Goal: Information Seeking & Learning: Learn about a topic

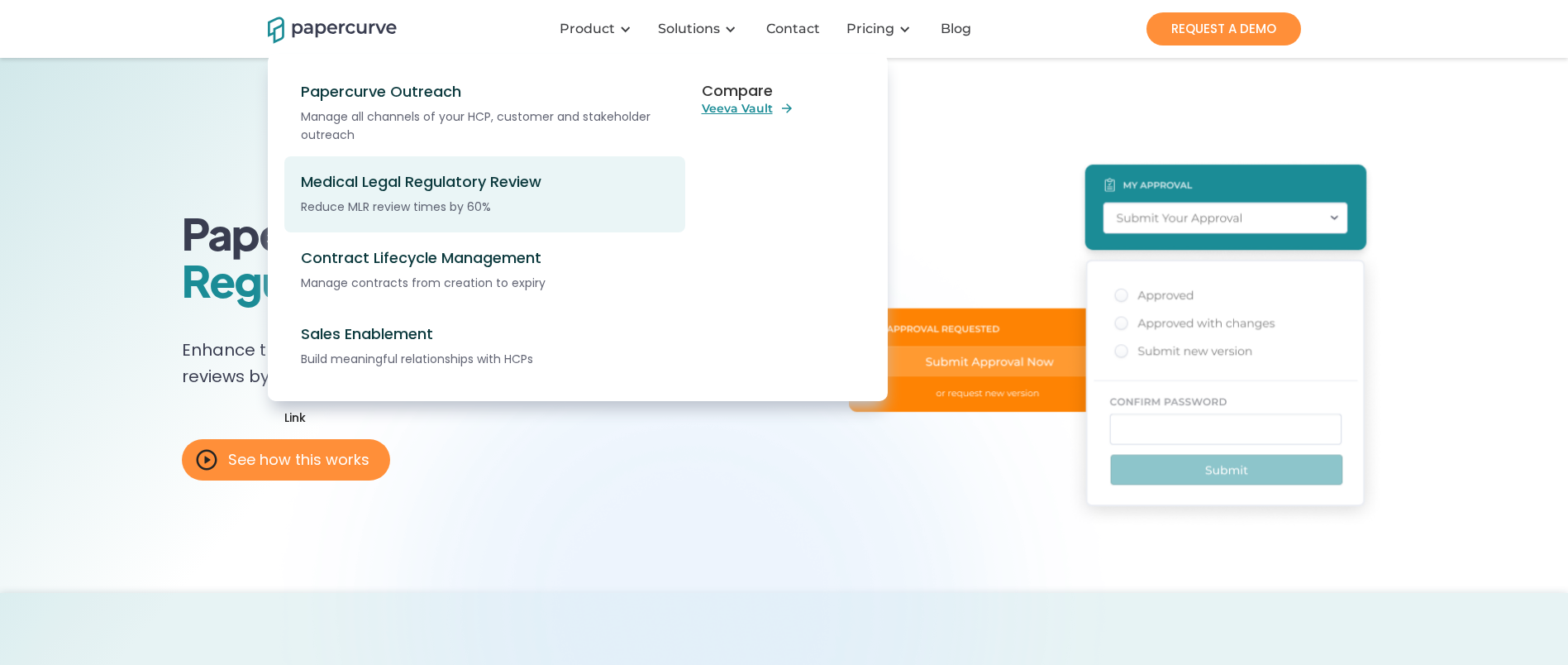
click at [459, 181] on div "Medical Legal Regulatory Review" at bounding box center [494, 182] width 386 height 18
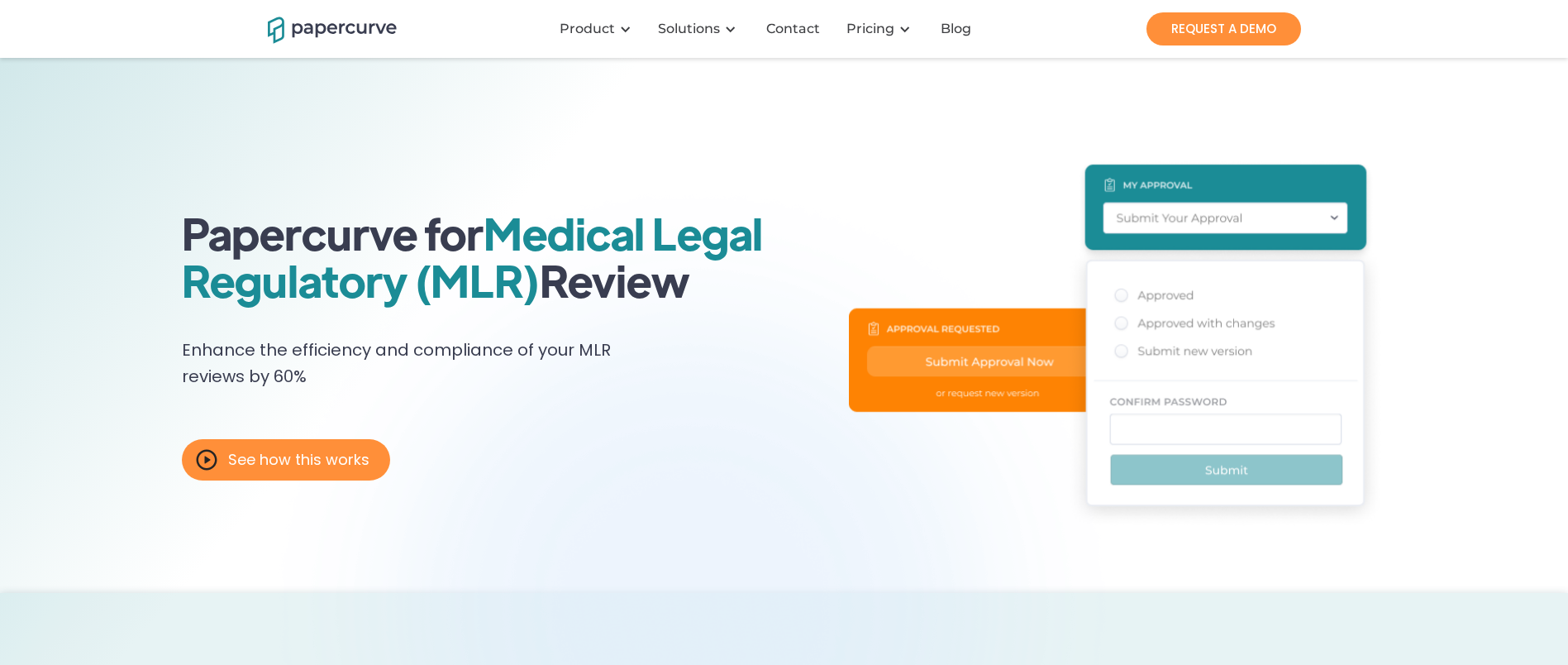
click at [354, 24] on img "home" at bounding box center [333, 28] width 129 height 29
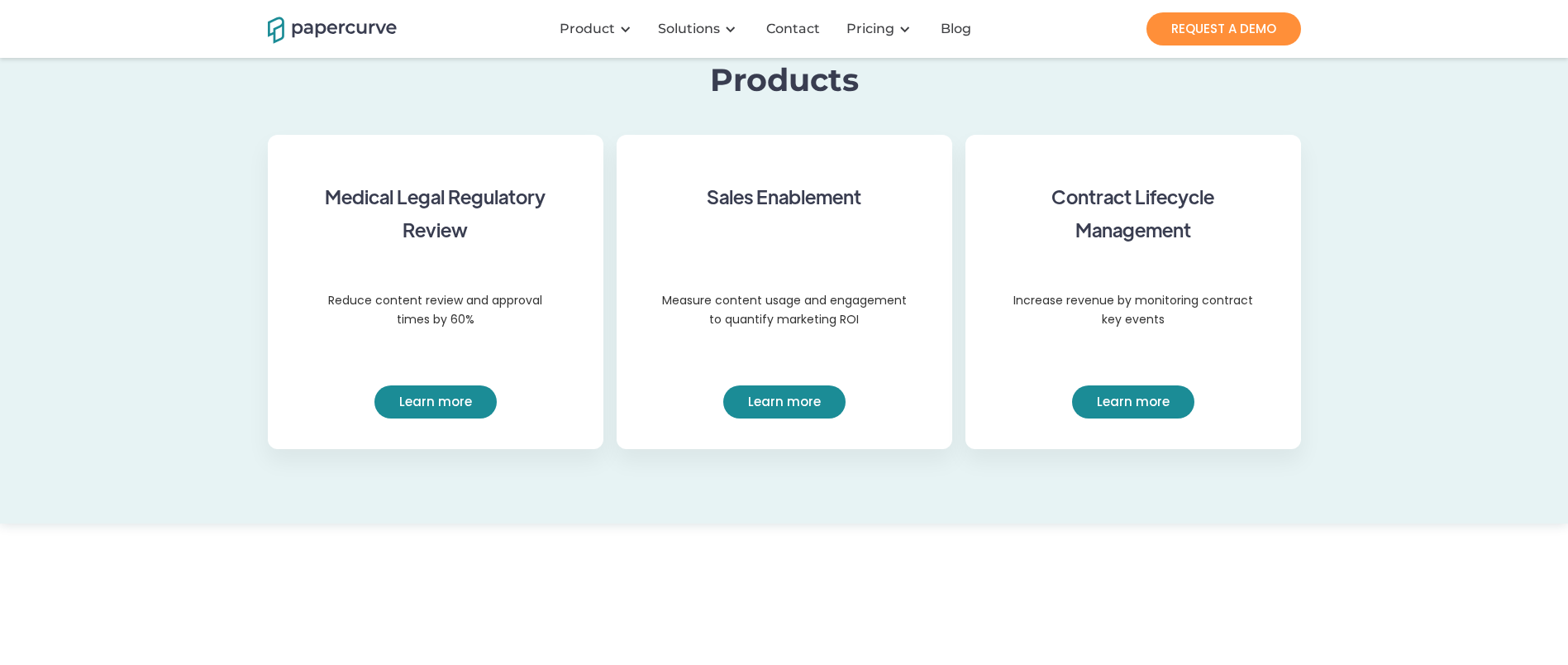
scroll to position [1428, 0]
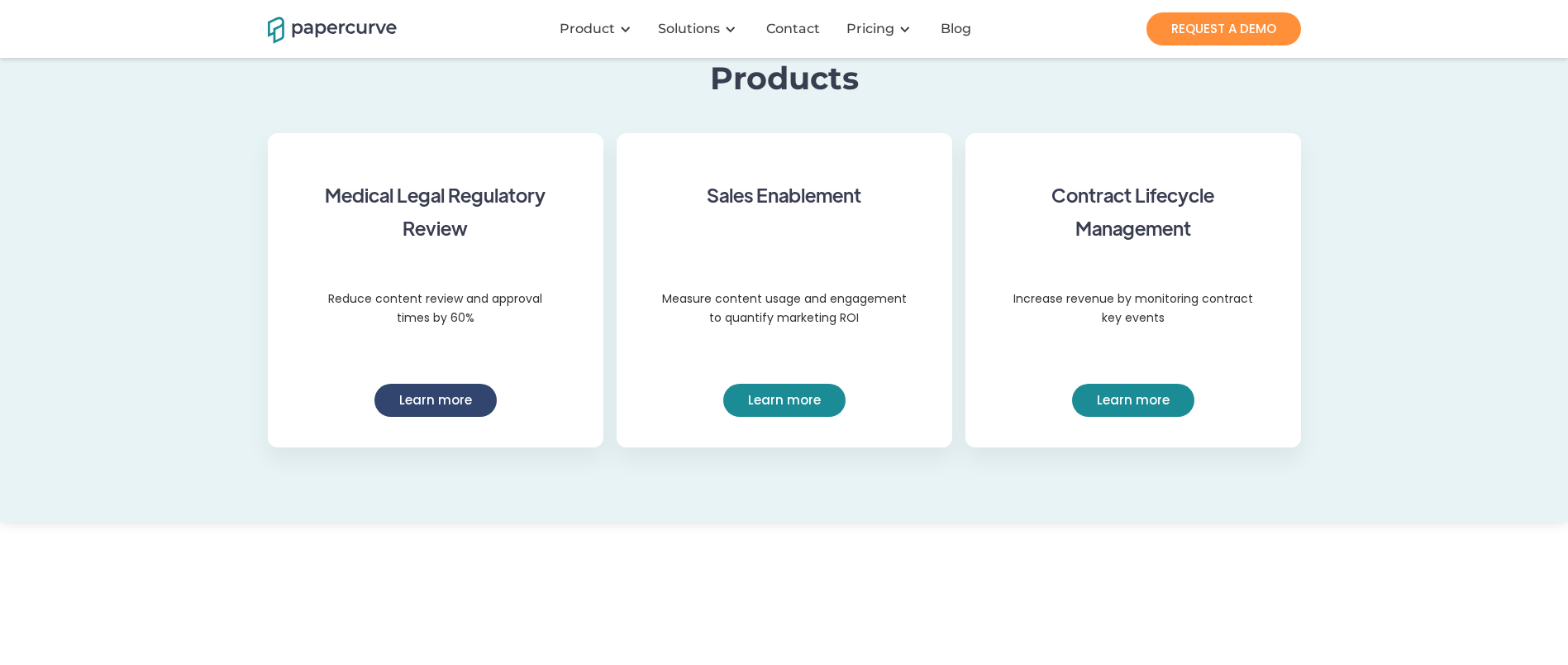
click at [451, 417] on link "Learn more" at bounding box center [436, 400] width 122 height 33
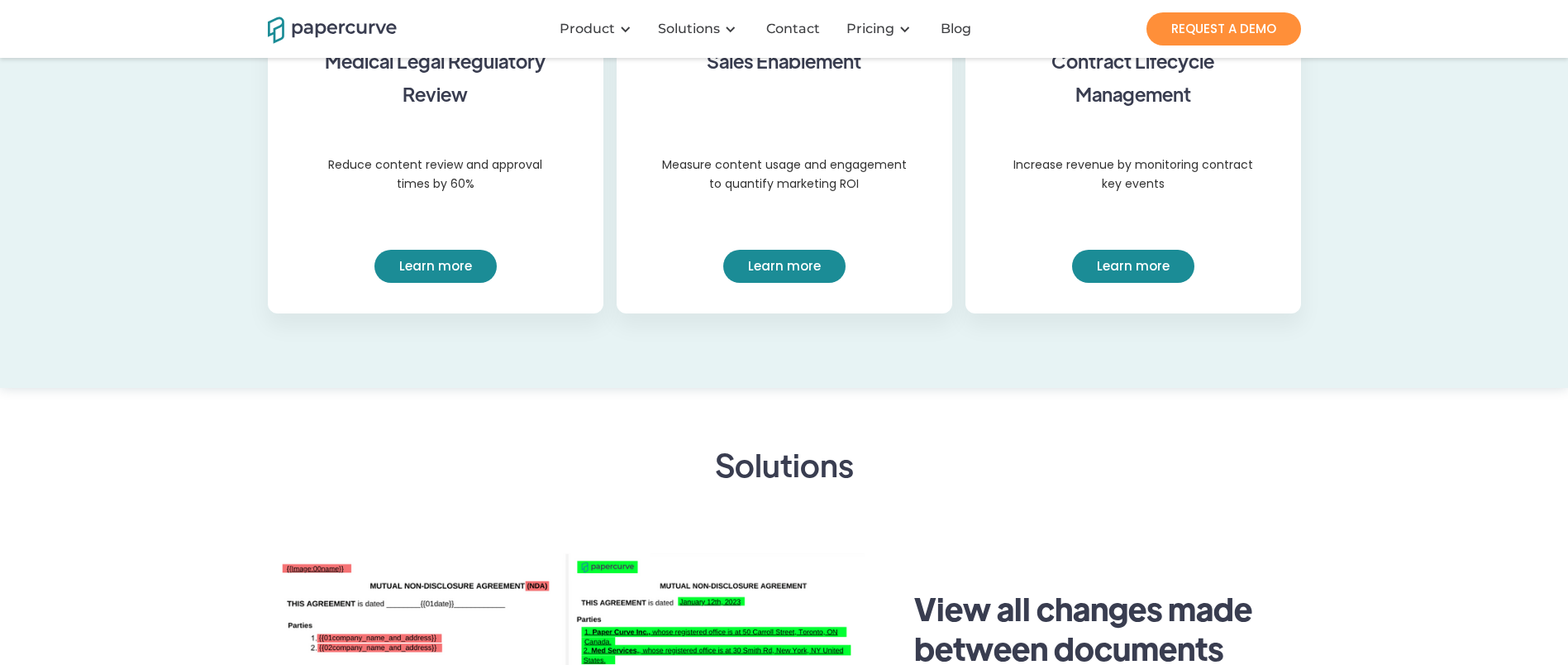
scroll to position [1561, 0]
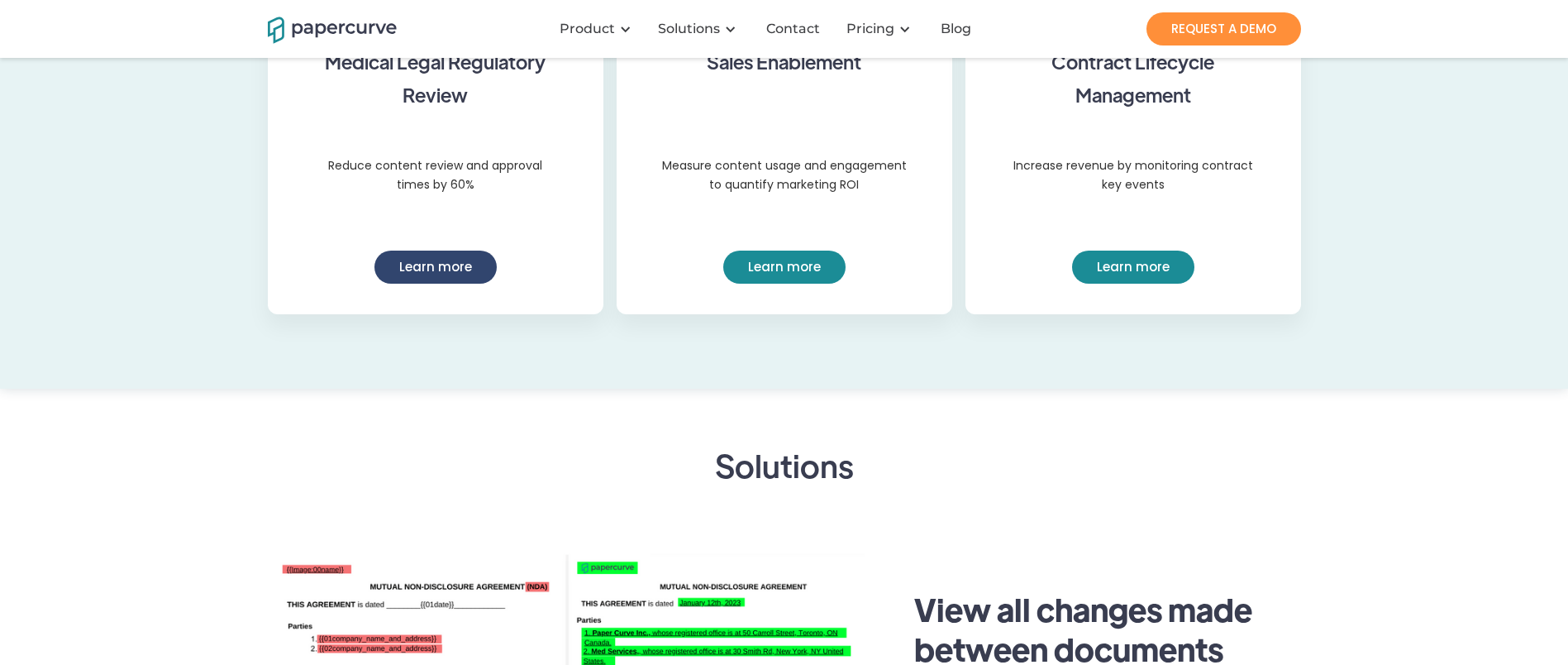
click at [473, 284] on link "Learn more" at bounding box center [436, 267] width 122 height 33
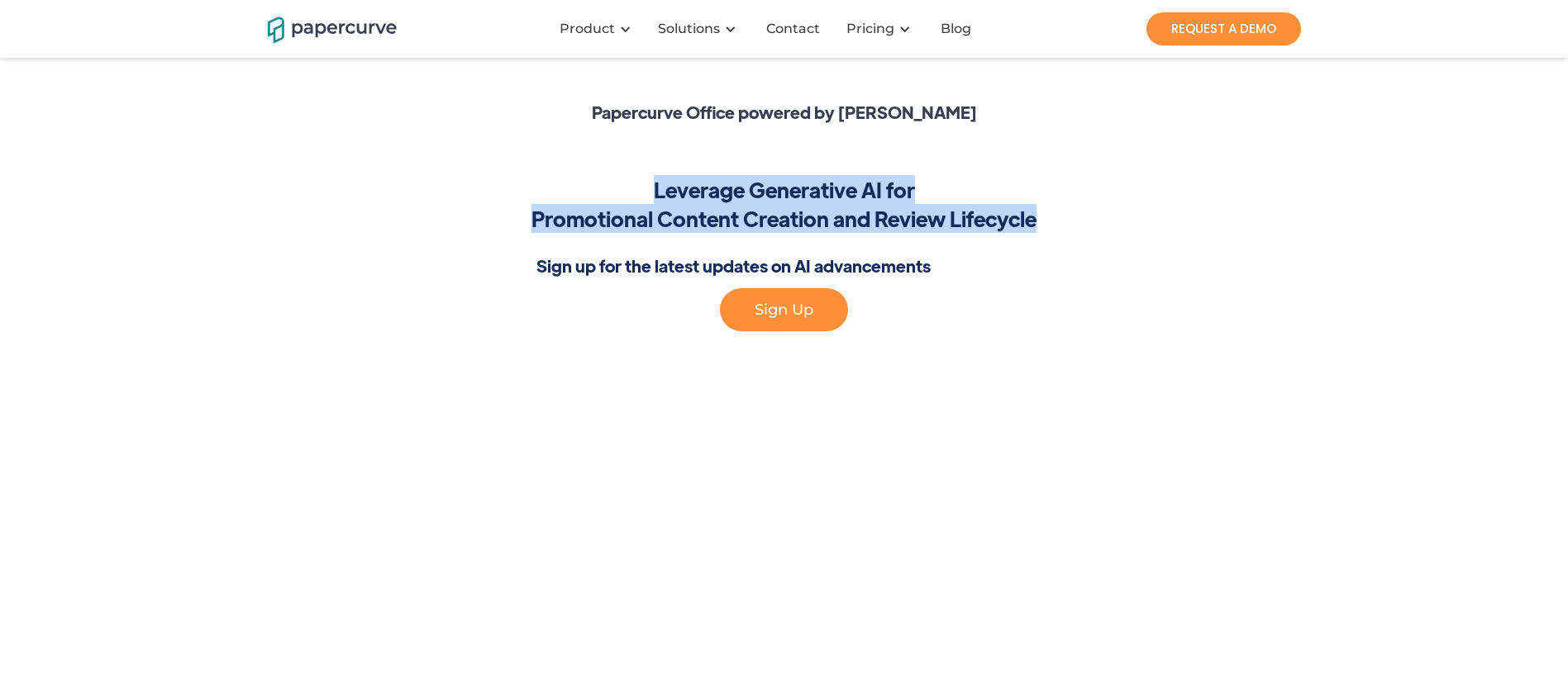
drag, startPoint x: 656, startPoint y: 223, endPoint x: 1064, endPoint y: 266, distance: 410.3
click at [1064, 266] on div "Papercurve Office powered by Paige AI Leverage Generative AI for Promotional Co…" at bounding box center [784, 190] width 1033 height 381
copy div "Leverage Generative AI for Promotional Content Creation and Review Lifecycle"
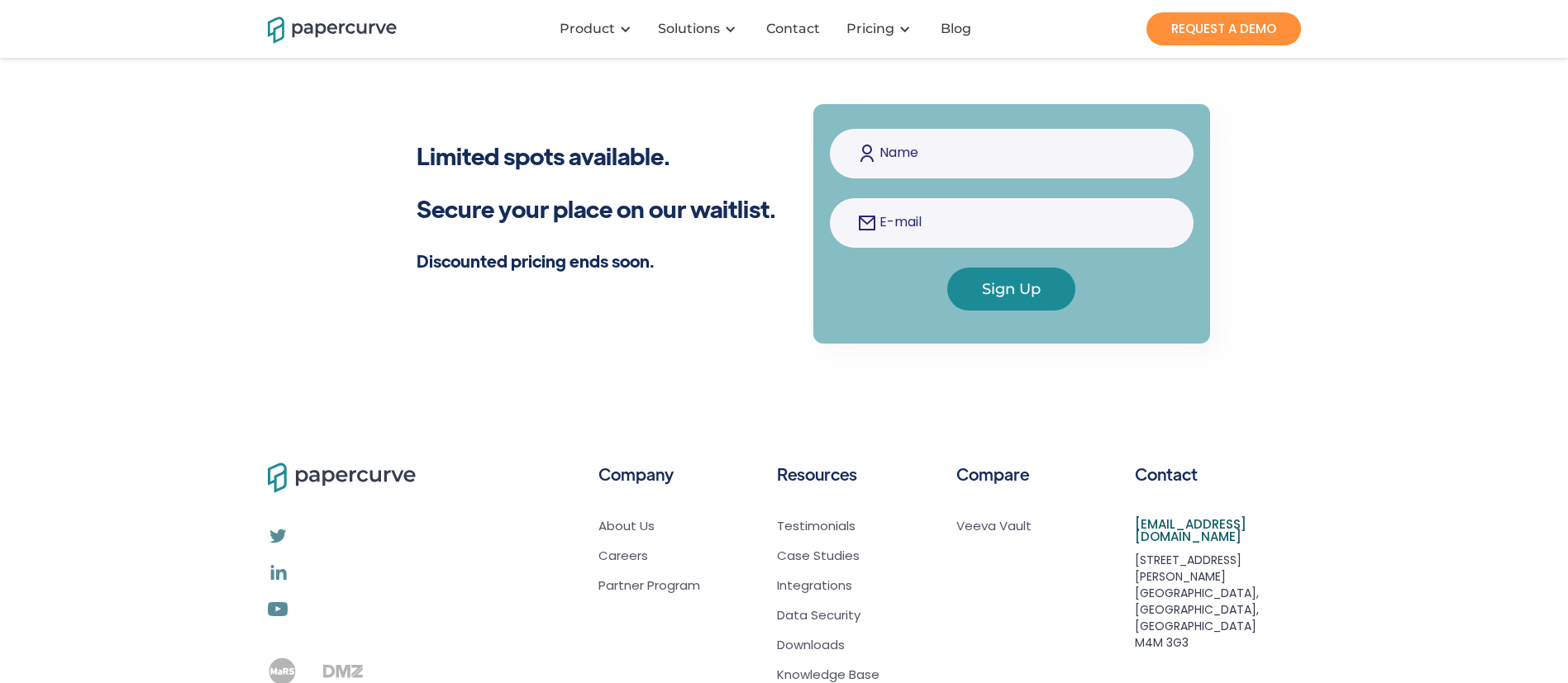
scroll to position [942, 0]
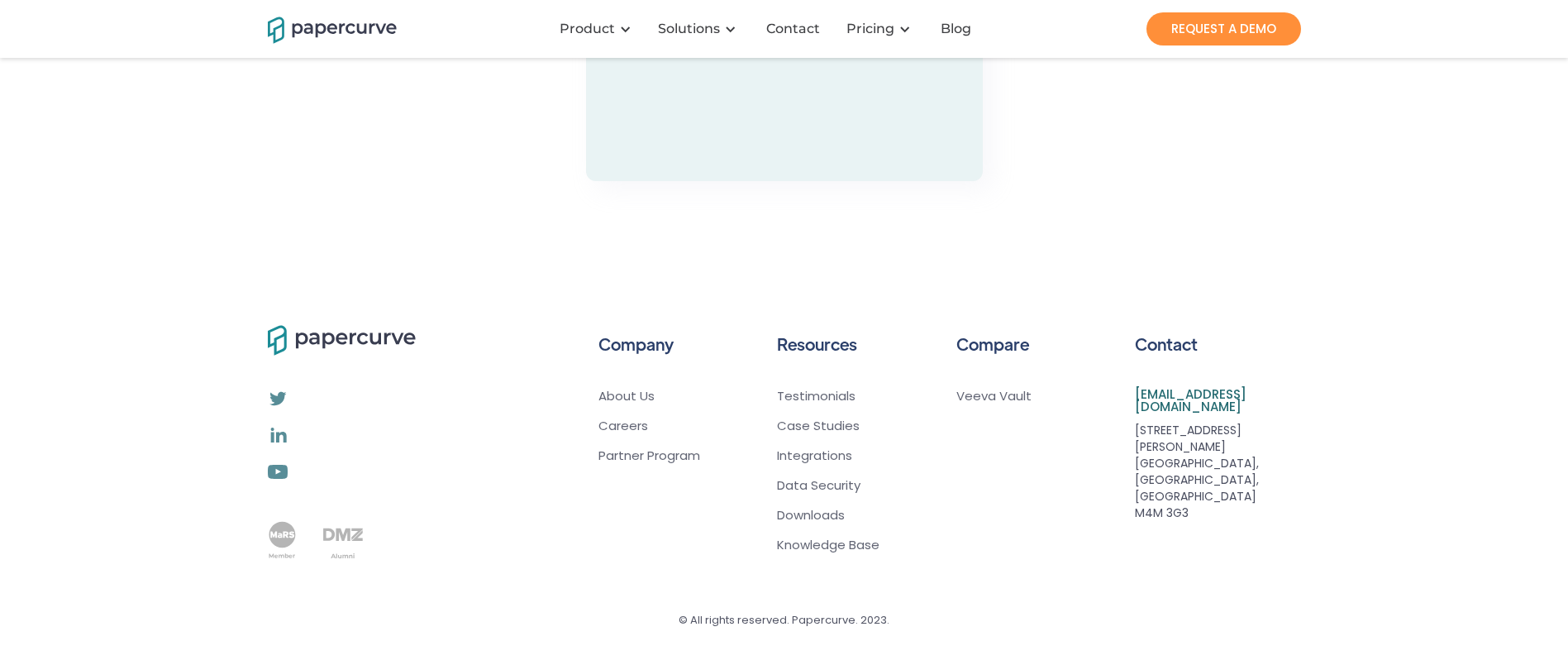
scroll to position [3827, 0]
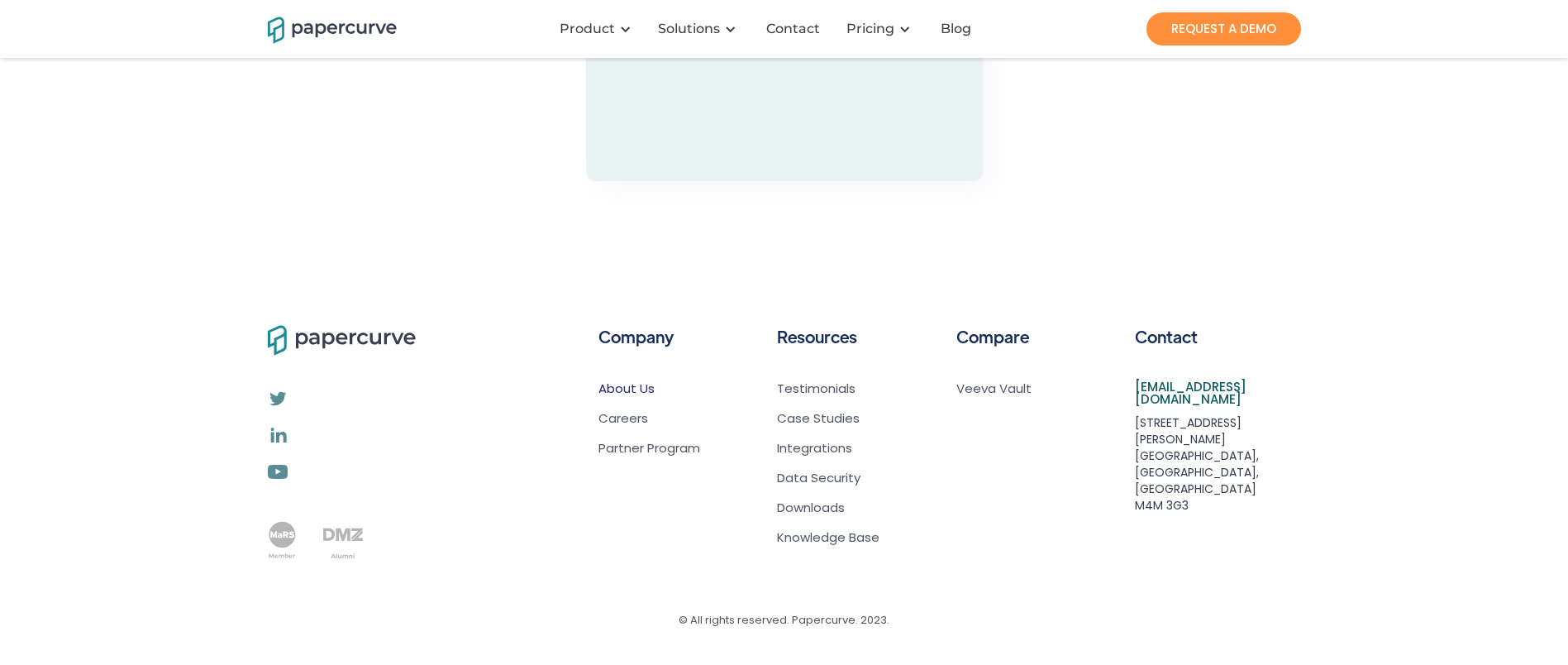
click at [635, 388] on link "About Us" at bounding box center [649, 388] width 101 height 17
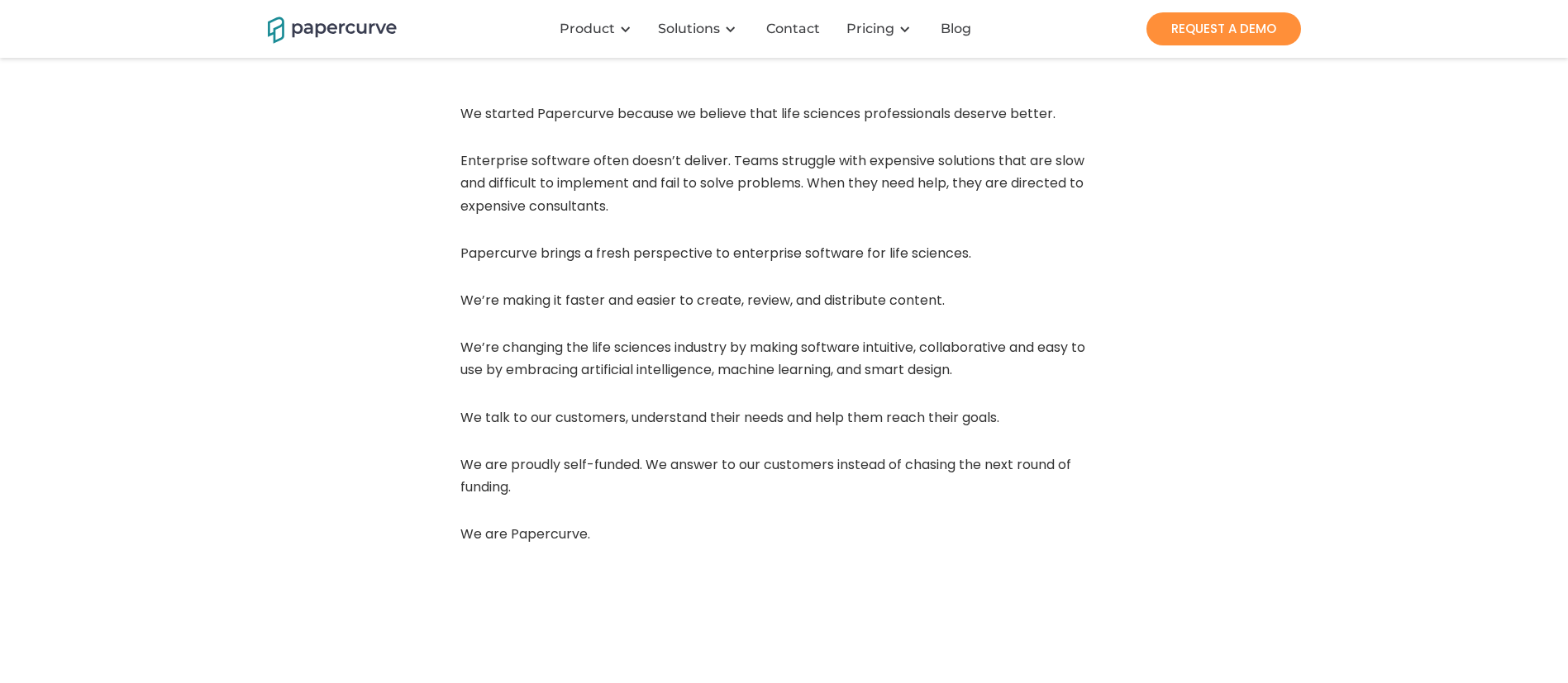
scroll to position [378, 0]
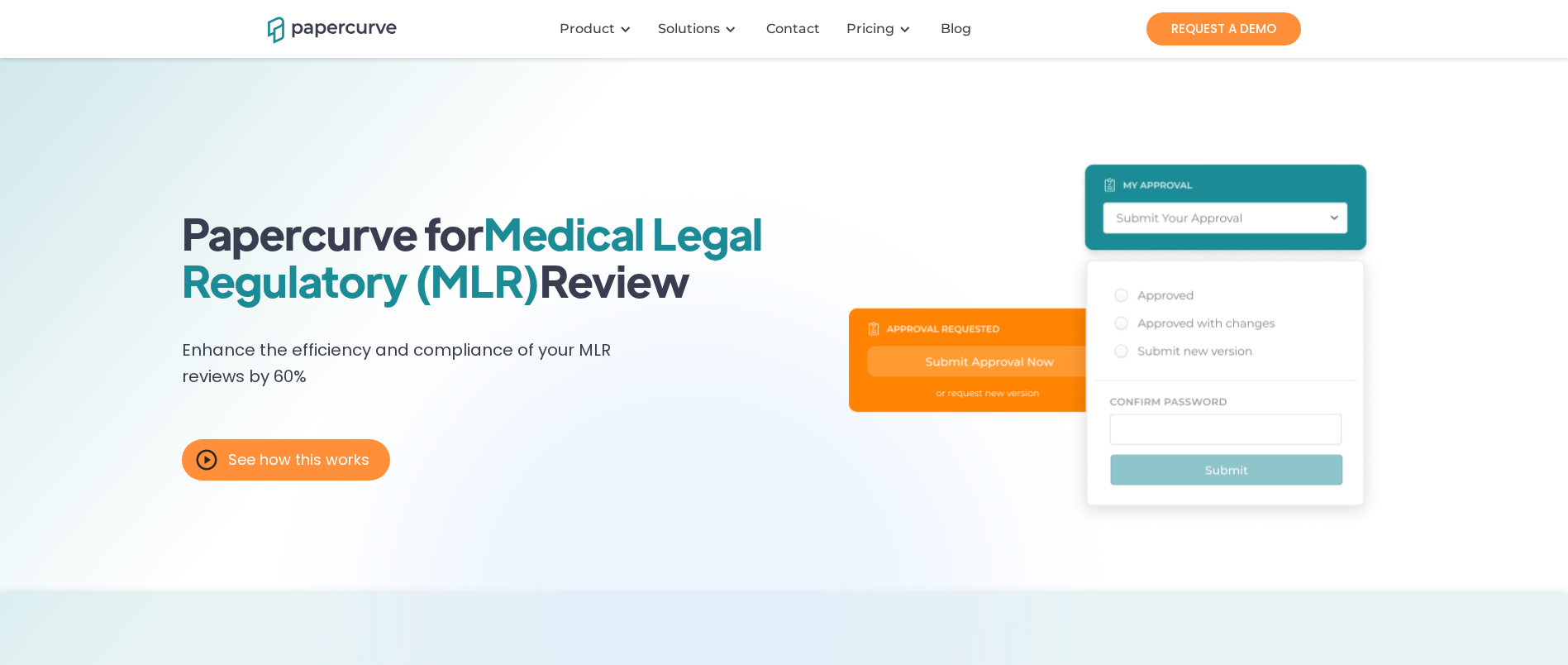
drag, startPoint x: 186, startPoint y: 228, endPoint x: 688, endPoint y: 274, distance: 504.1
click at [688, 274] on h1 "Papercurve for Medical Legal Regulatory (MLR) Review" at bounding box center [515, 256] width 667 height 94
copy h1 "Papercurve for Medical Legal Regulatory (MLR) Review"
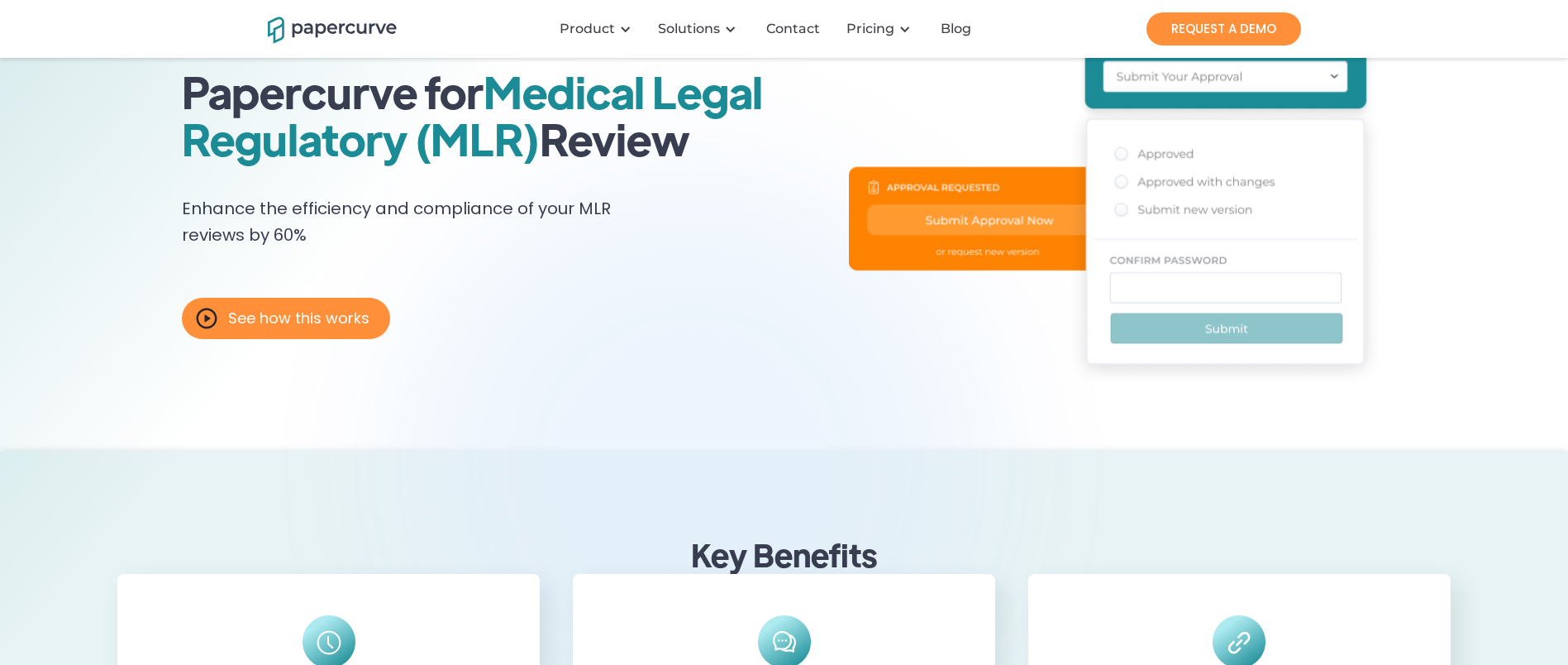
scroll to position [139, 0]
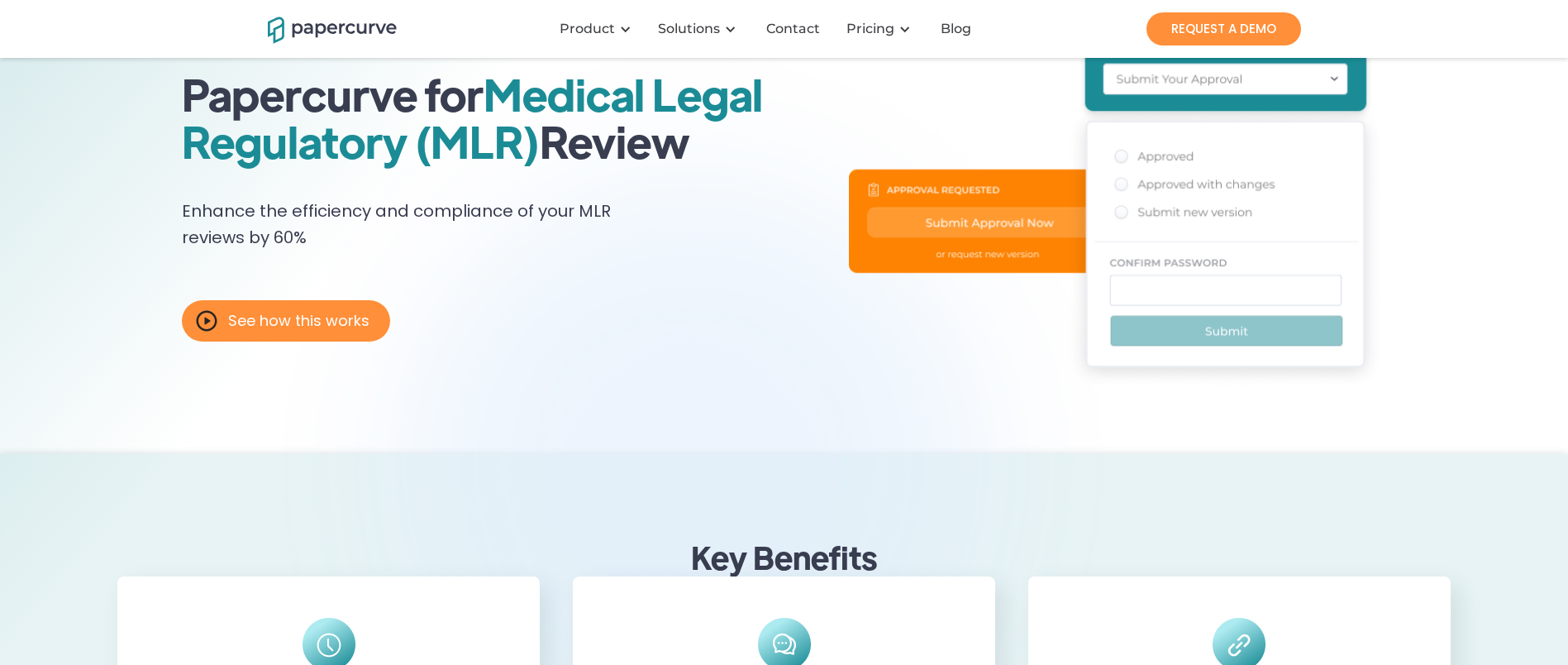
drag, startPoint x: 191, startPoint y: 96, endPoint x: 693, endPoint y: 156, distance: 505.6
click at [693, 156] on h1 "Papercurve for Medical Legal Regulatory (MLR) Review" at bounding box center [515, 117] width 667 height 94
click at [153, 398] on div "Papercurve for Medical Legal Regulatory (MLR) Review Enhance the efficiency and…" at bounding box center [783, 210] width 1332 height 488
drag, startPoint x: 191, startPoint y: 100, endPoint x: 703, endPoint y: 140, distance: 513.6
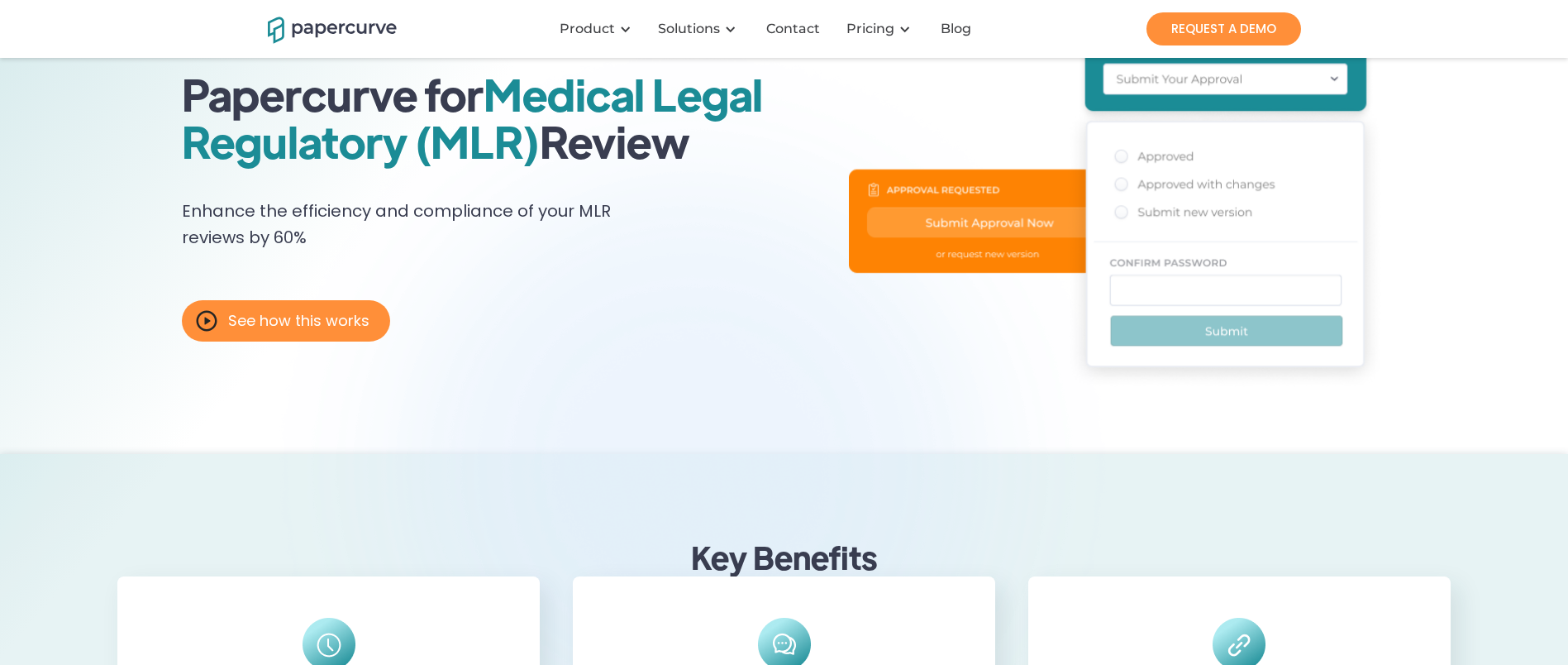
click at [703, 140] on h1 "Papercurve for Medical Legal Regulatory (MLR) Review" at bounding box center [515, 117] width 667 height 94
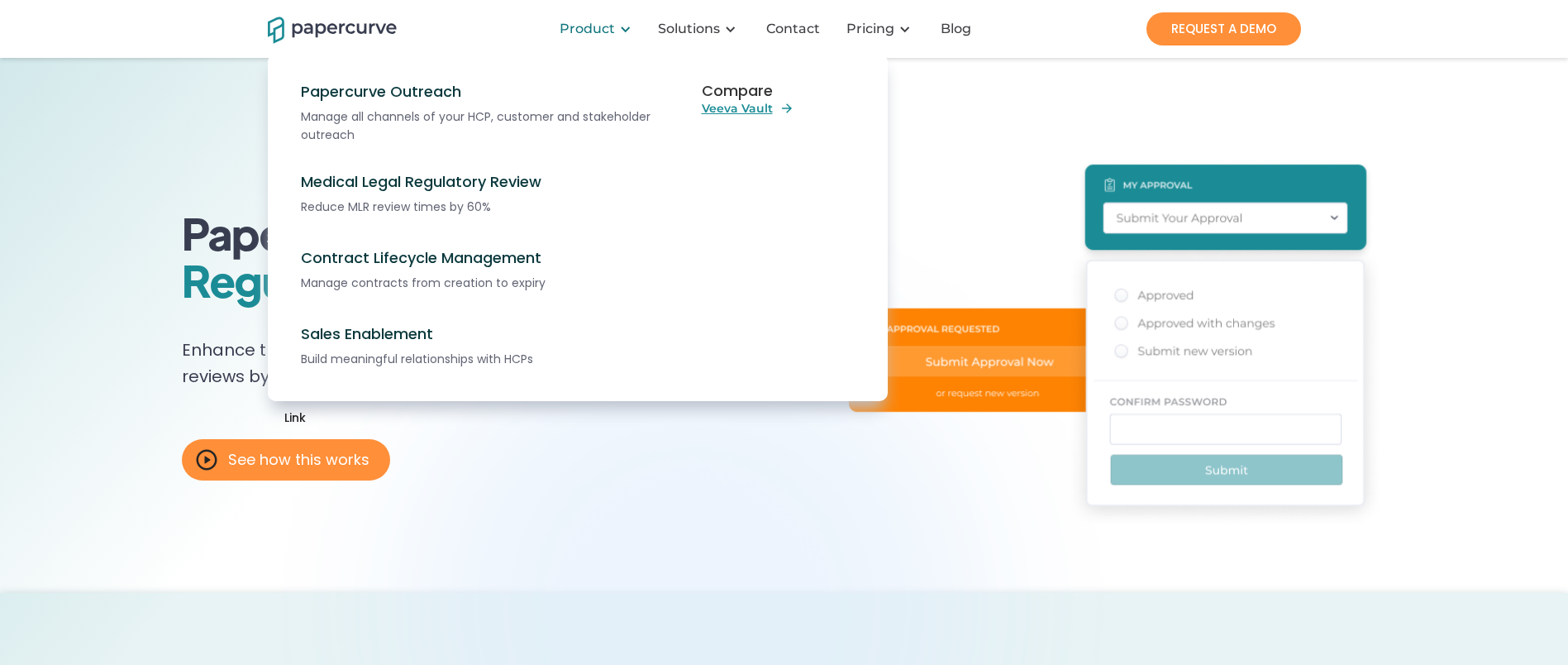
click at [607, 36] on div "Product" at bounding box center [598, 29] width 99 height 50
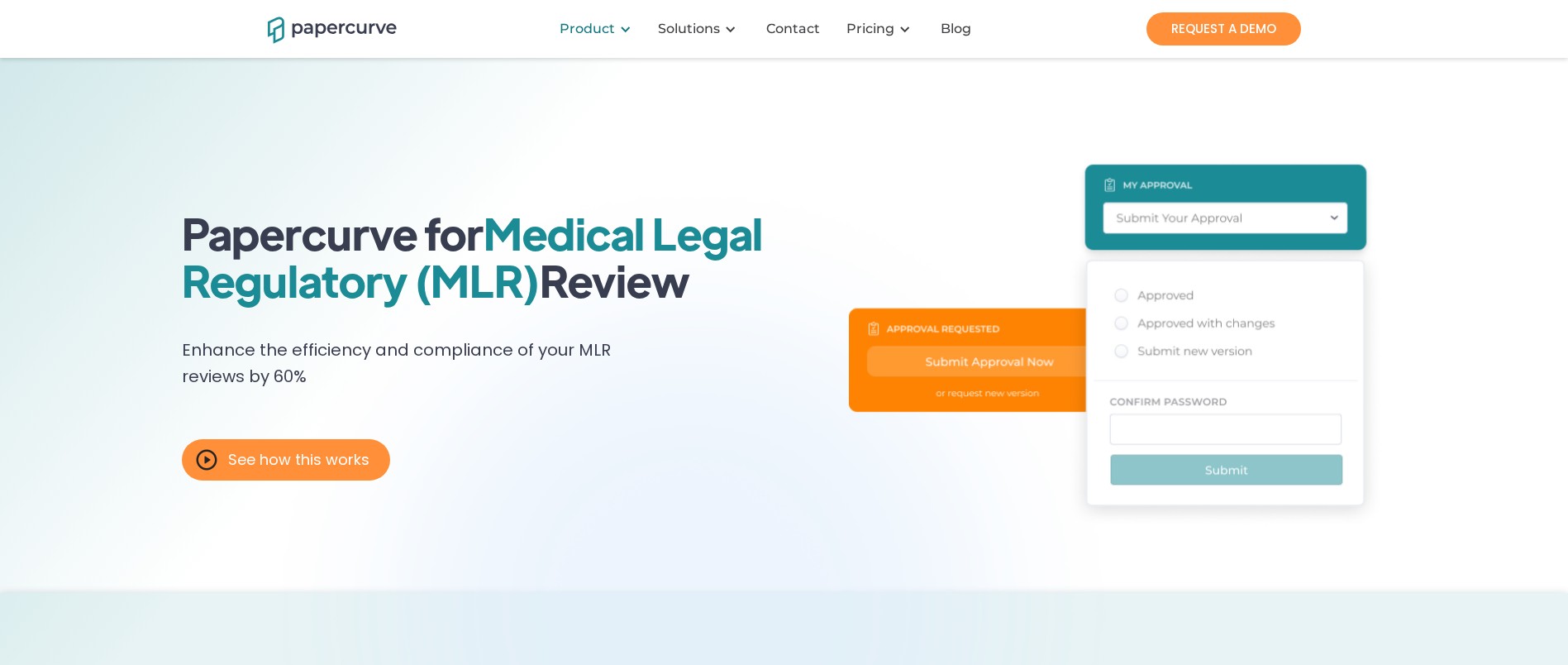
click at [598, 31] on div "Product" at bounding box center [587, 29] width 55 height 17
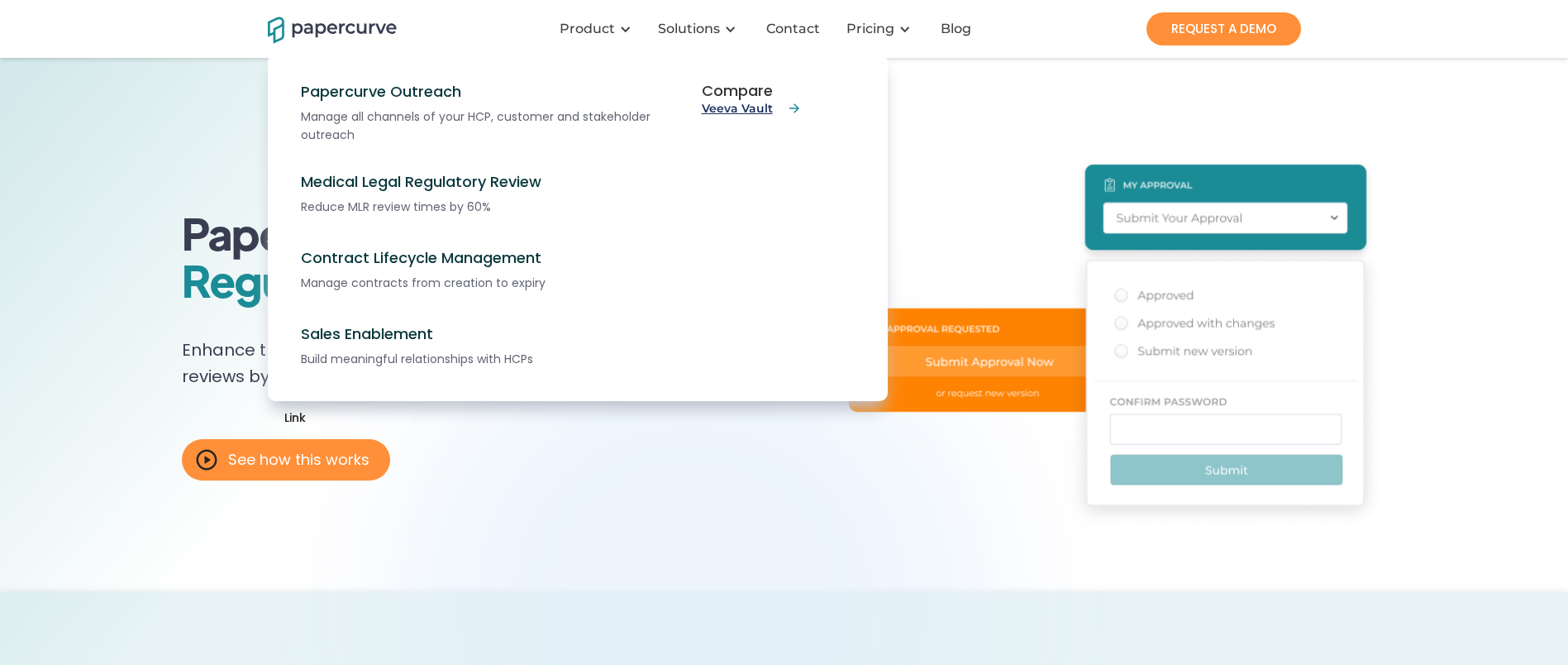
click at [740, 106] on link "Veeva Vault" at bounding box center [751, 107] width 100 height 15
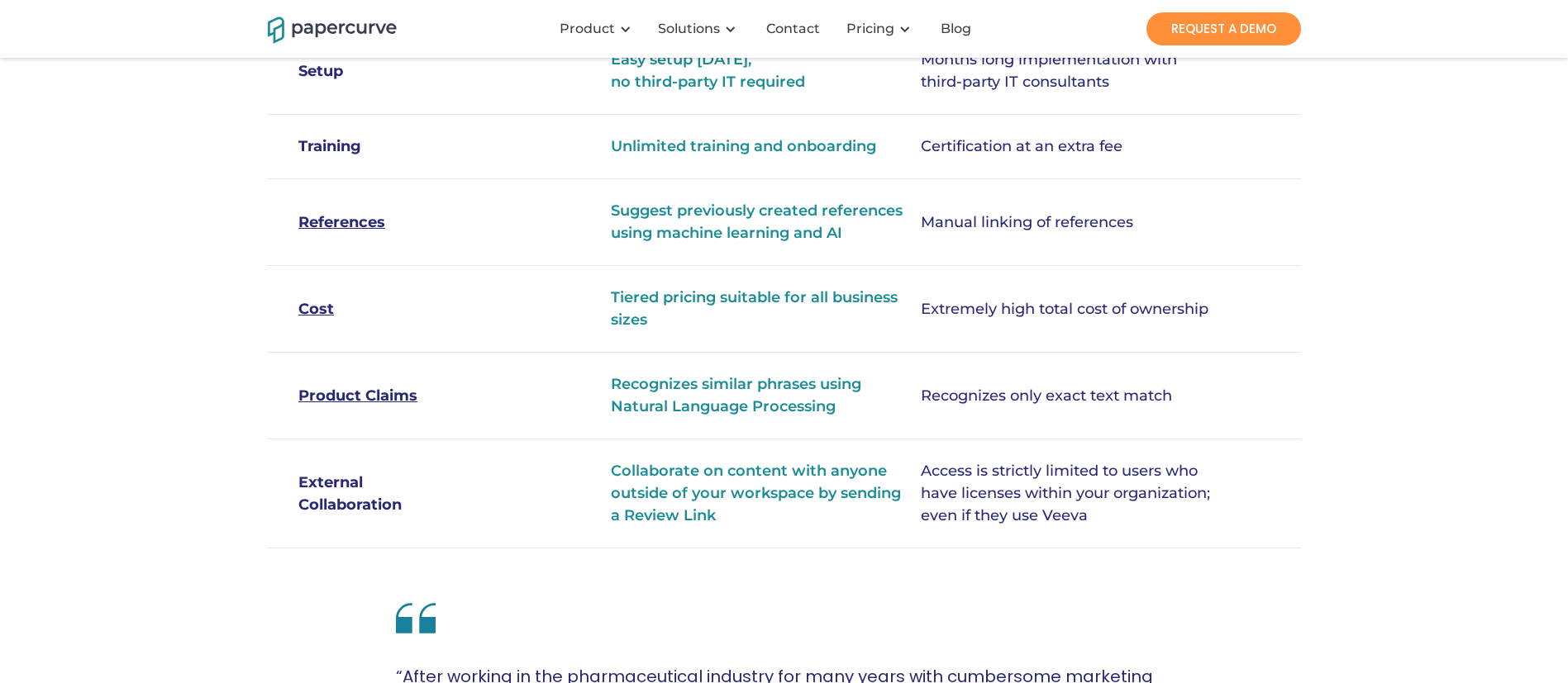
scroll to position [997, 0]
